Goal: Information Seeking & Learning: Learn about a topic

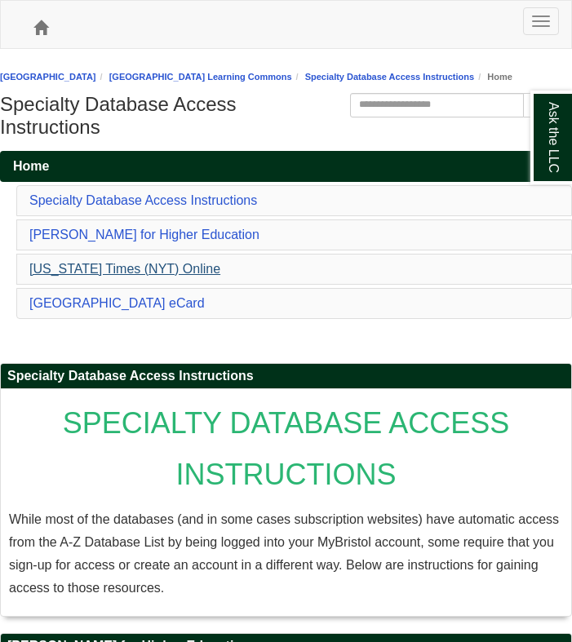
click at [193, 276] on link "[US_STATE] Times (NYT) Online" at bounding box center [124, 269] width 191 height 14
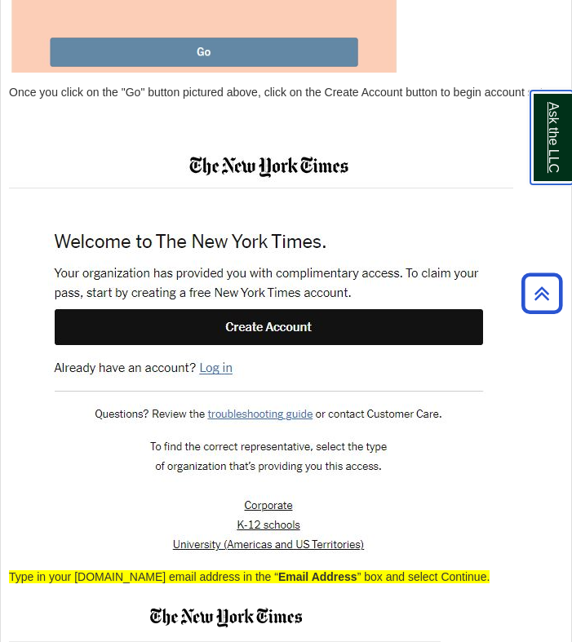
scroll to position [2739, 0]
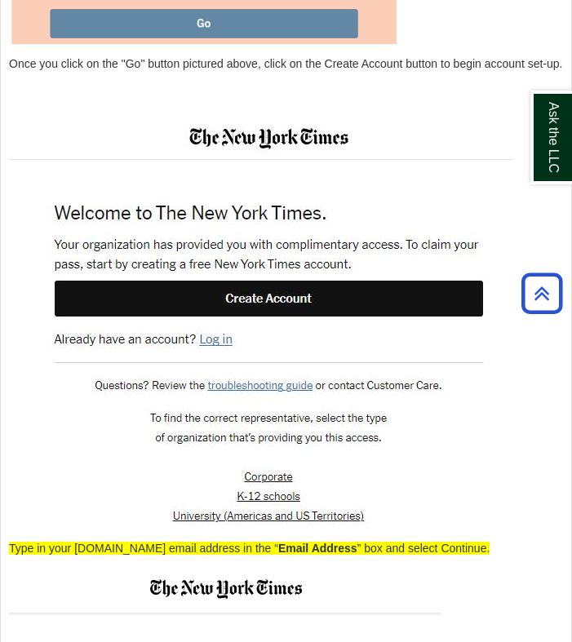
click at [212, 361] on img at bounding box center [261, 321] width 504 height 415
click at [212, 360] on img at bounding box center [261, 321] width 504 height 415
click at [346, 312] on img at bounding box center [261, 321] width 504 height 415
click at [542, 292] on icon "Back to Top" at bounding box center [542, 294] width 52 height 52
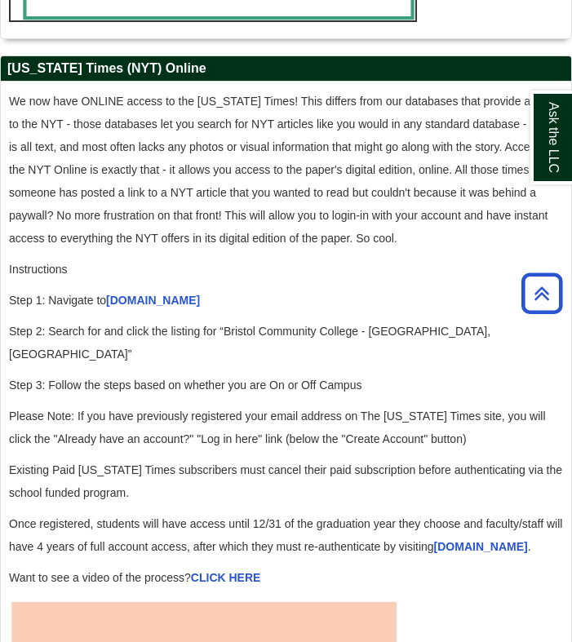
scroll to position [1798, 0]
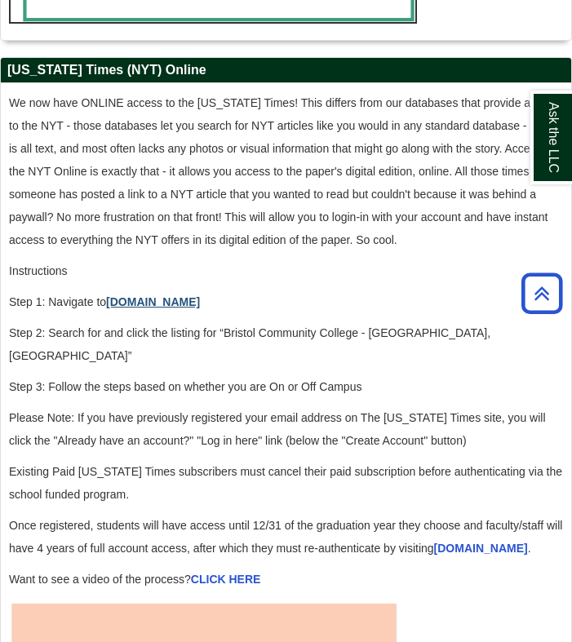
click at [160, 308] on link "[DOMAIN_NAME]" at bounding box center [153, 301] width 94 height 13
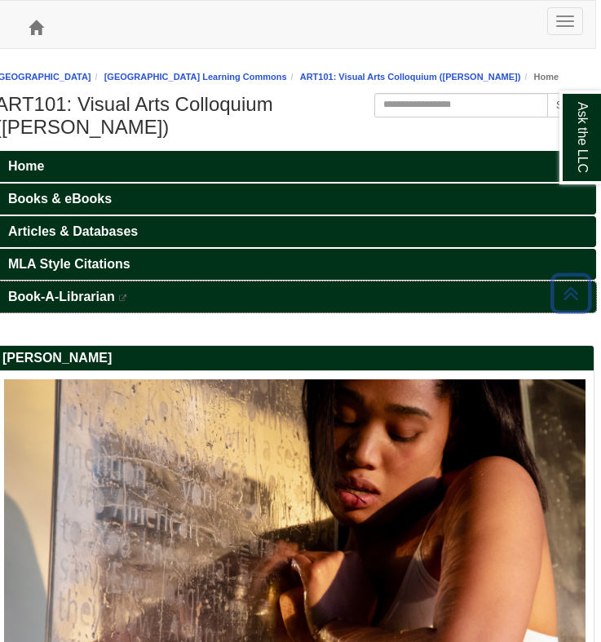
scroll to position [0, 5]
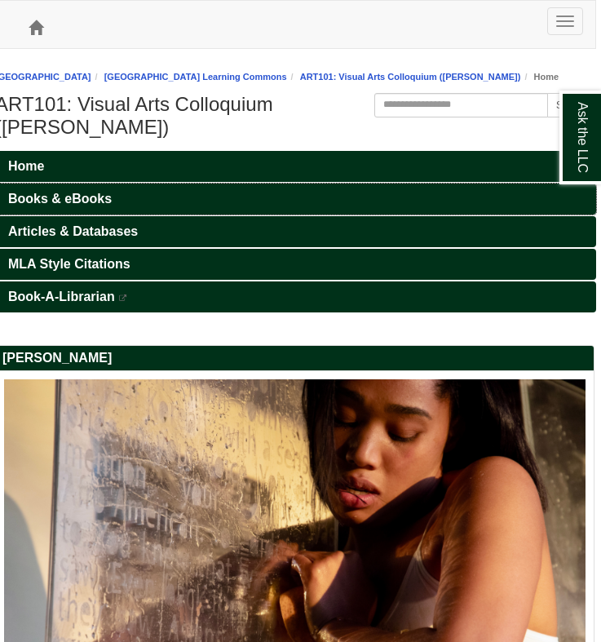
click at [90, 192] on span "Books & eBooks" at bounding box center [60, 199] width 104 height 14
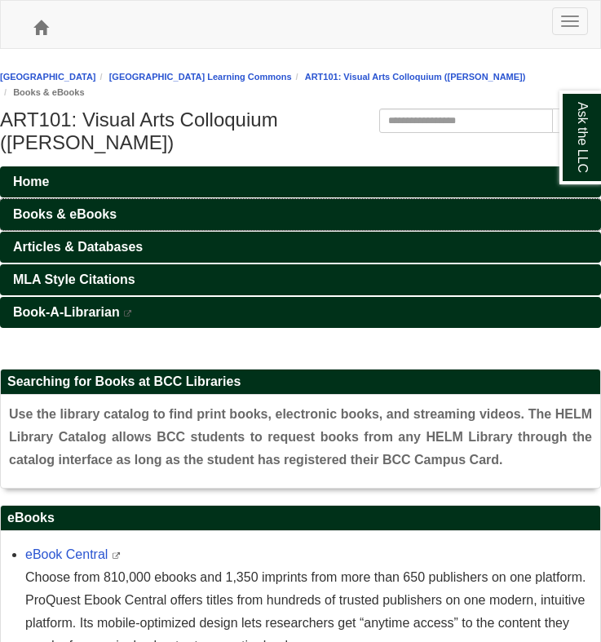
click at [91, 207] on span "Books & eBooks" at bounding box center [65, 214] width 104 height 14
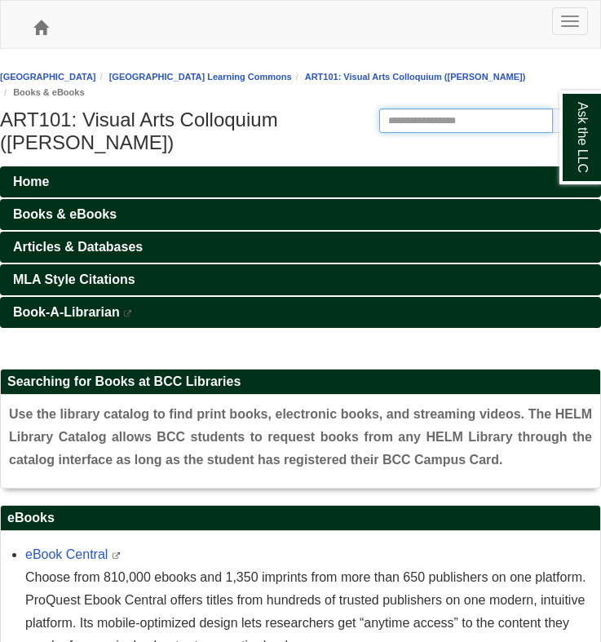
click at [407, 114] on input "Search this Guide" at bounding box center [466, 121] width 174 height 24
type input "****"
click at [576, 120] on button "Search" at bounding box center [576, 121] width 49 height 24
